Goal: Download file/media

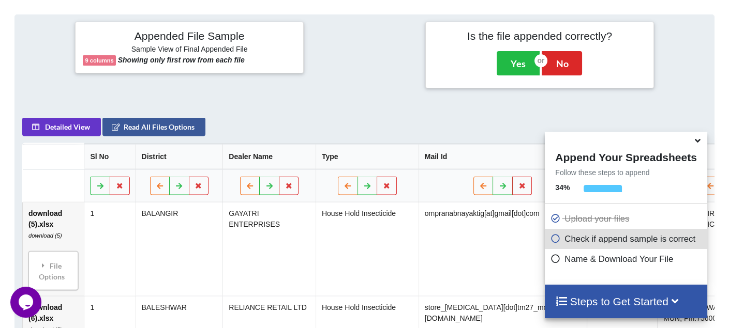
scroll to position [472, 0]
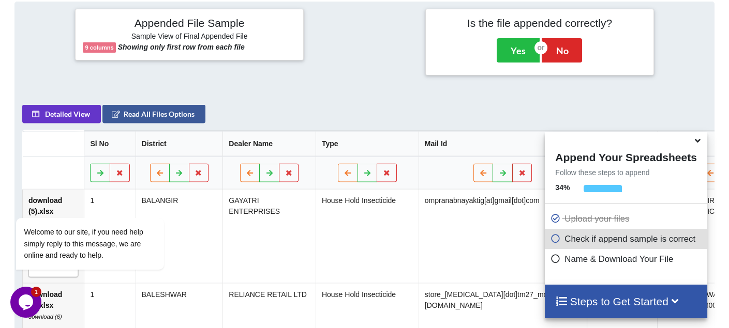
click at [699, 144] on icon at bounding box center [697, 138] width 11 height 9
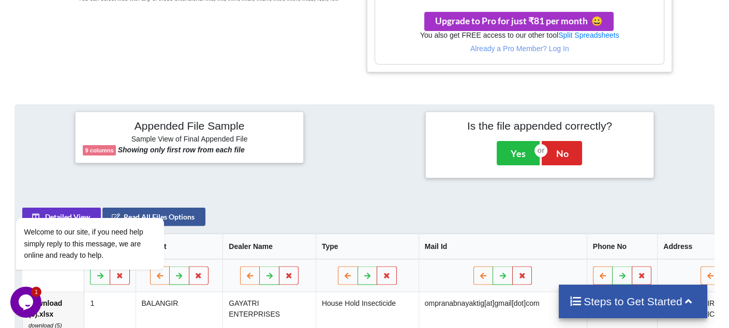
scroll to position [368, 0]
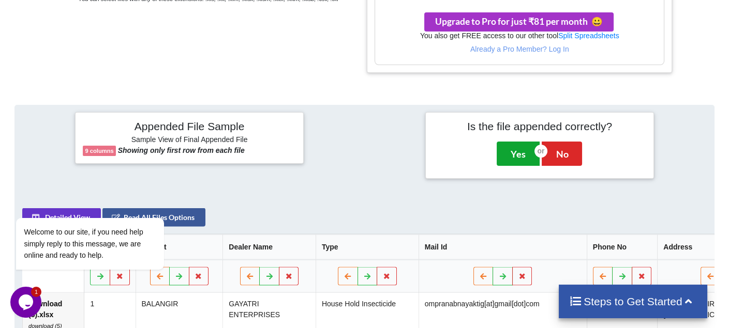
click at [526, 148] on button "Yes" at bounding box center [518, 154] width 43 height 24
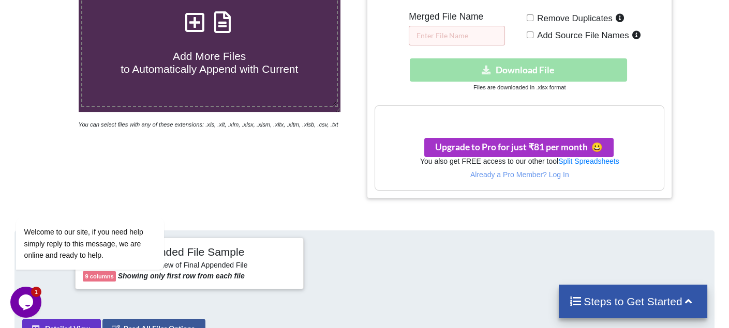
scroll to position [213, 0]
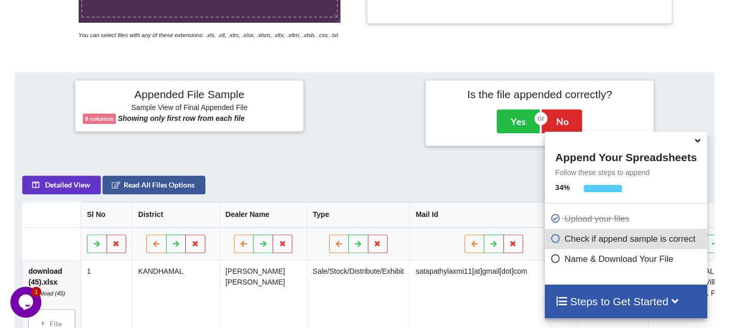
scroll to position [404, 0]
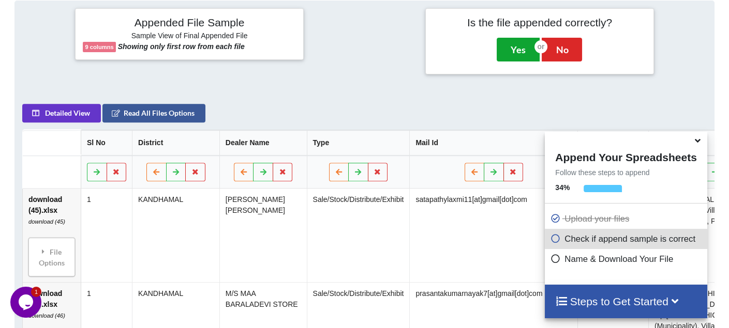
click at [521, 47] on button "Yes" at bounding box center [518, 50] width 43 height 24
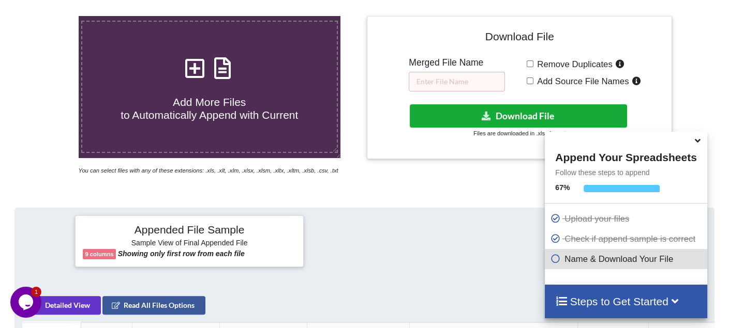
scroll to position [213, 0]
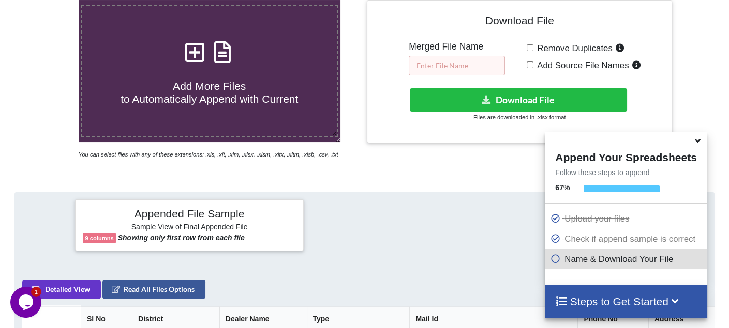
click at [466, 67] on input "text" at bounding box center [457, 66] width 96 height 20
type input "121"
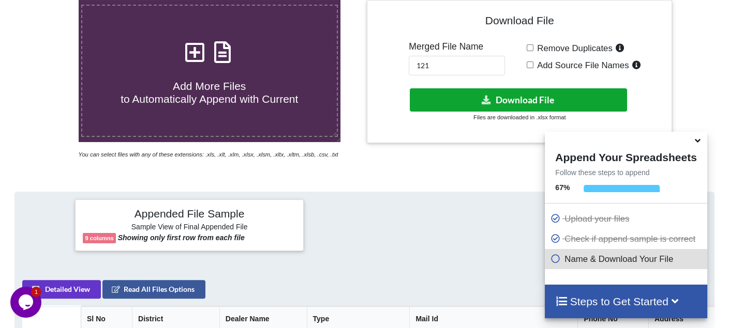
click at [511, 98] on button "Download File" at bounding box center [518, 99] width 217 height 23
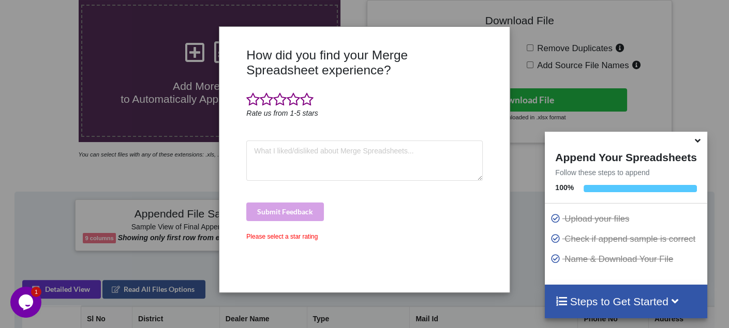
click at [576, 54] on div "How did you find your Merge Spreadsheet experience? Rate us from 1-5 stars Subm…" at bounding box center [364, 164] width 729 height 328
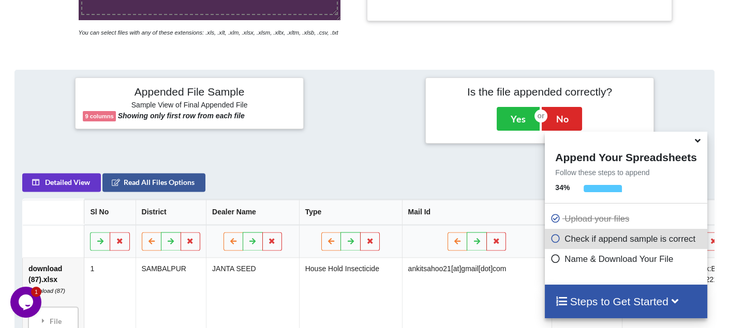
scroll to position [404, 0]
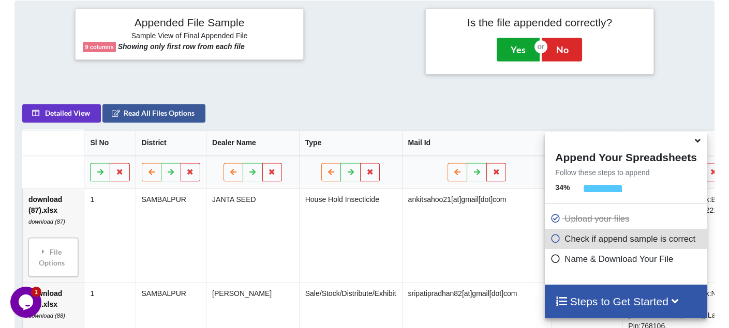
click at [526, 51] on button "Yes" at bounding box center [518, 50] width 43 height 24
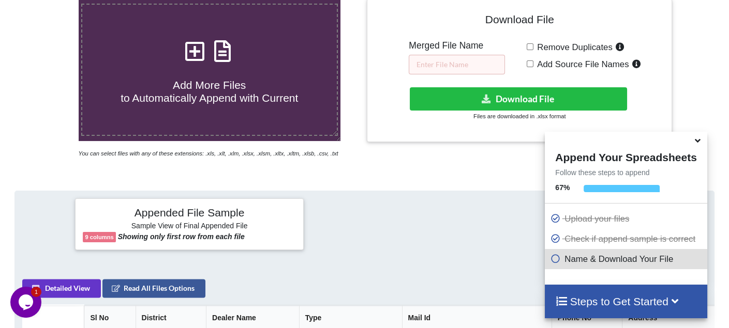
scroll to position [213, 0]
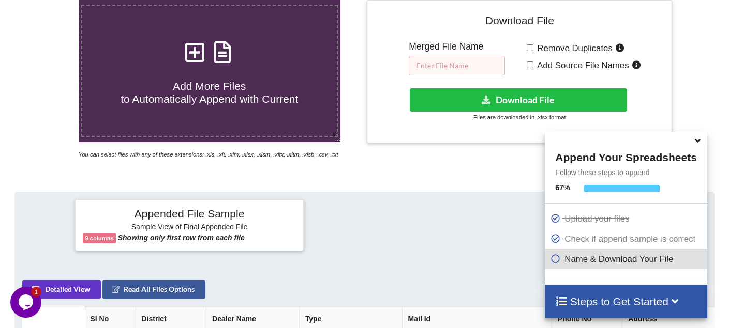
click at [452, 60] on input "text" at bounding box center [457, 66] width 96 height 20
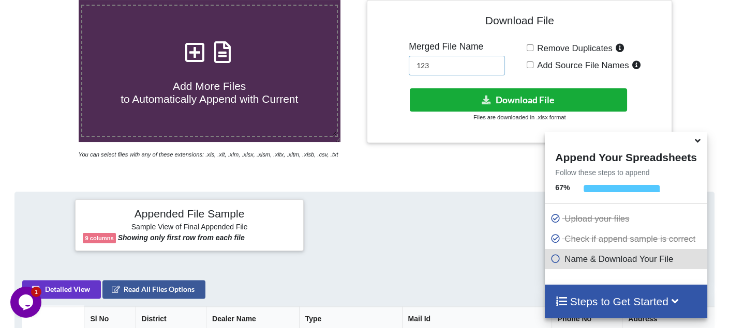
type input "123"
click at [446, 100] on button "Download File" at bounding box center [518, 99] width 217 height 23
